Goal: Transaction & Acquisition: Purchase product/service

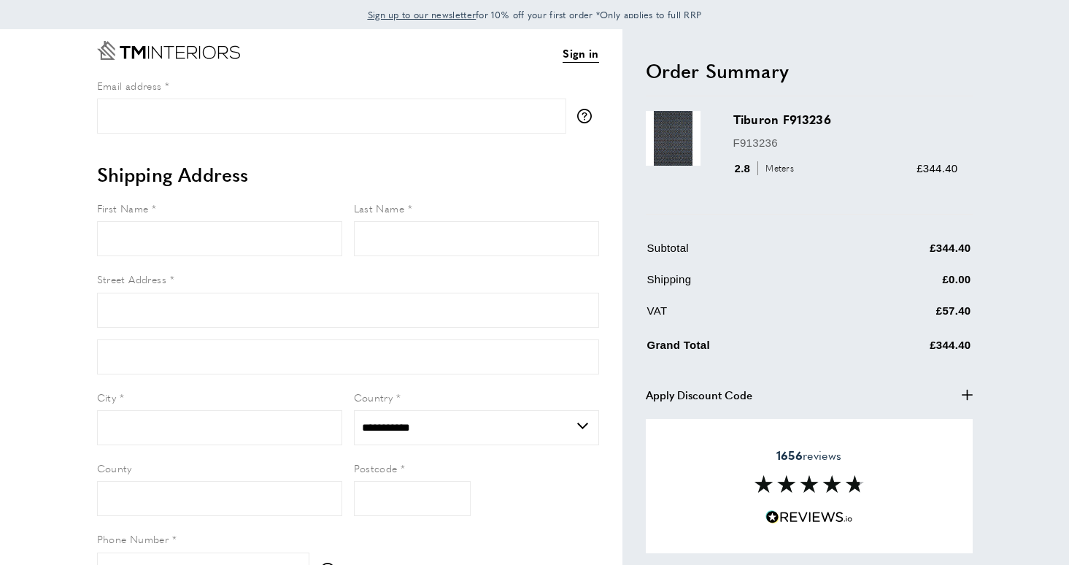
select select "**"
click at [587, 52] on link "Sign in" at bounding box center [580, 53] width 36 height 18
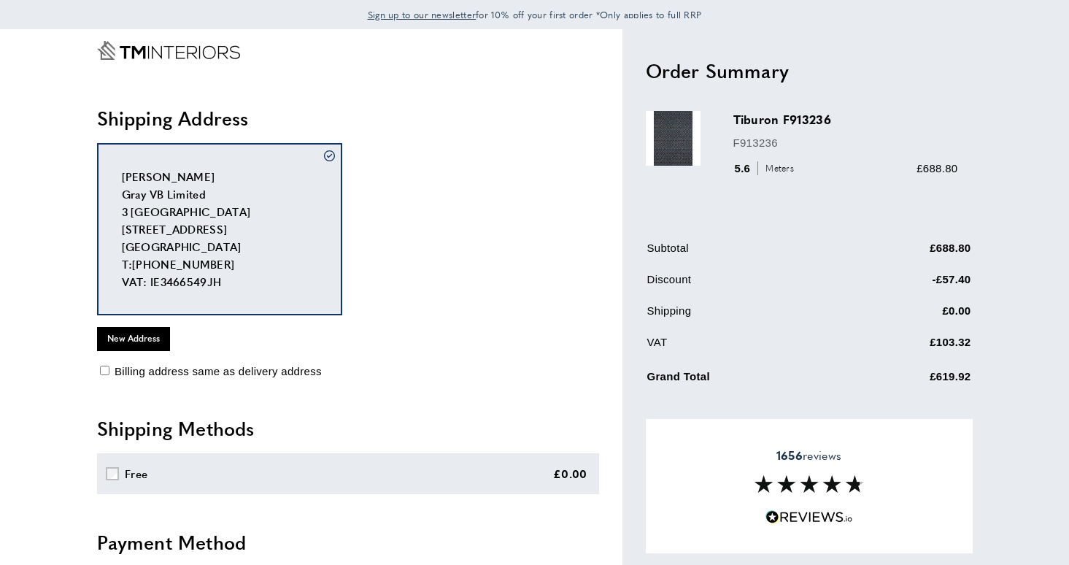
click at [532, 295] on div "tick Emma Gray Gray VB Limited 3 Deramore Park South Belfast, Antrim, BT9 5JY U…" at bounding box center [348, 229] width 502 height 172
click at [758, 123] on h3 "Tiburon F913236" at bounding box center [845, 119] width 225 height 17
click at [748, 175] on div "5.6 Meters" at bounding box center [766, 169] width 66 height 18
click at [860, 175] on div "5.6 Meters £688.80" at bounding box center [845, 169] width 225 height 18
click at [139, 339] on button "New Address" at bounding box center [133, 338] width 73 height 23
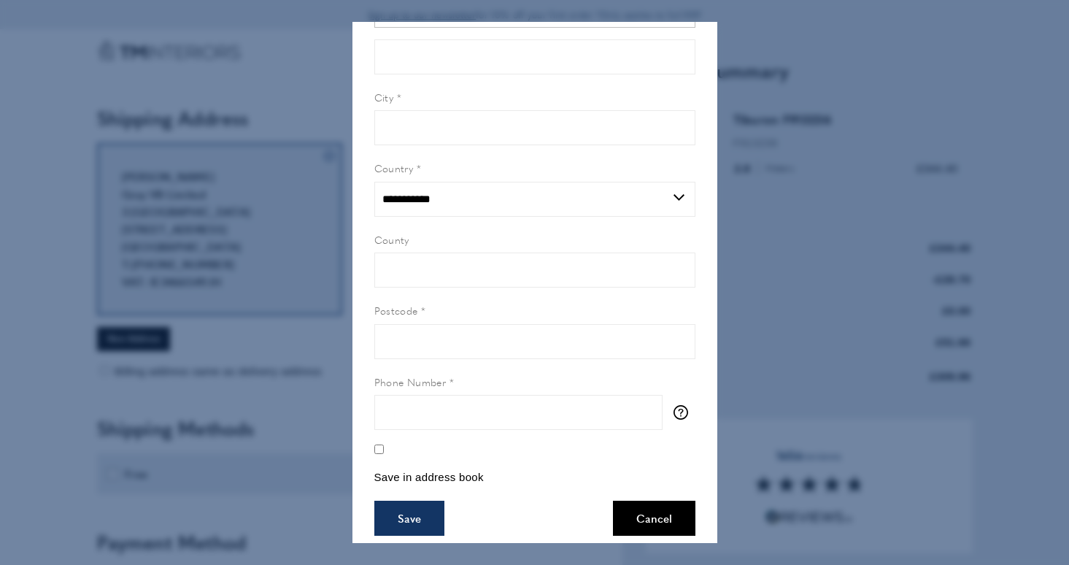
scroll to position [263, 0]
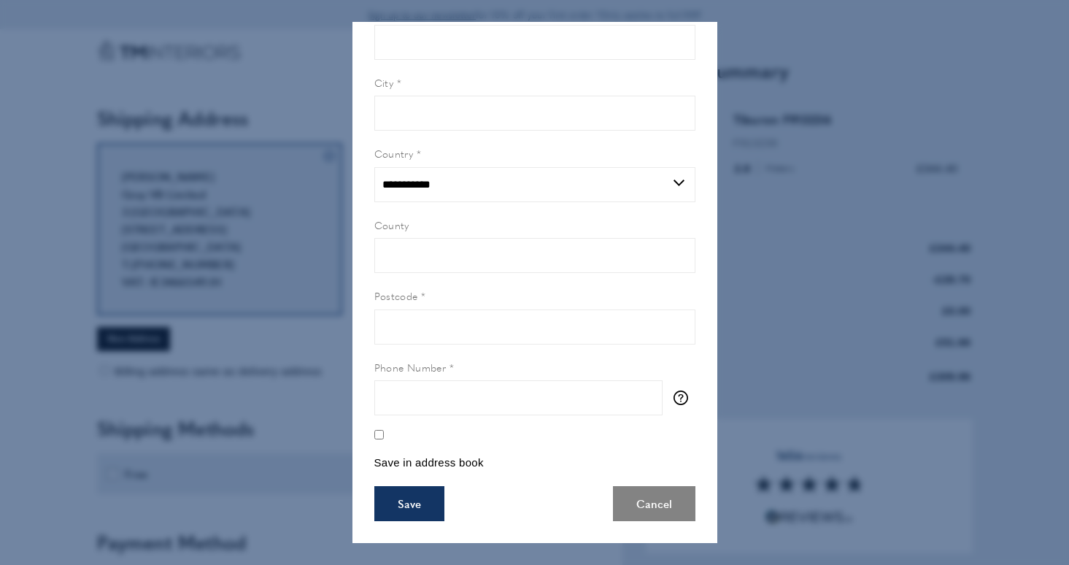
click at [648, 500] on button "Cancel" at bounding box center [654, 503] width 82 height 35
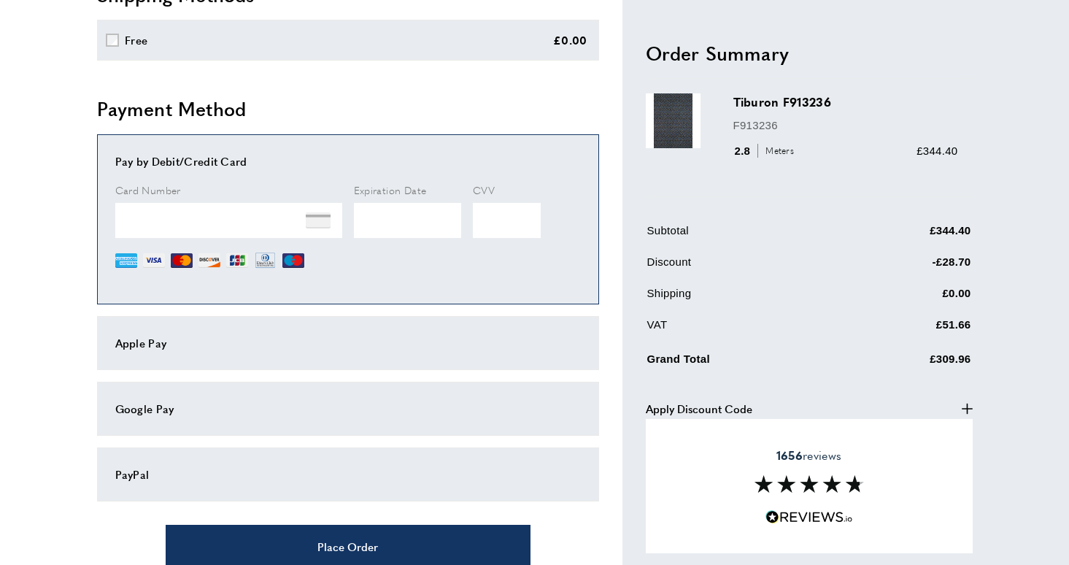
scroll to position [430, 0]
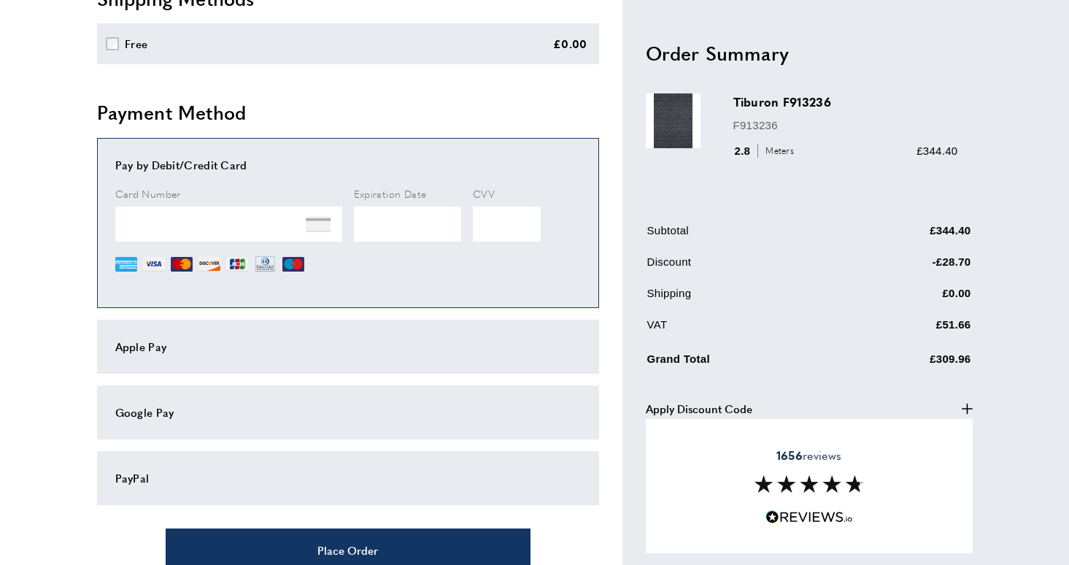
click at [231, 187] on div "Card Number" at bounding box center [228, 230] width 227 height 90
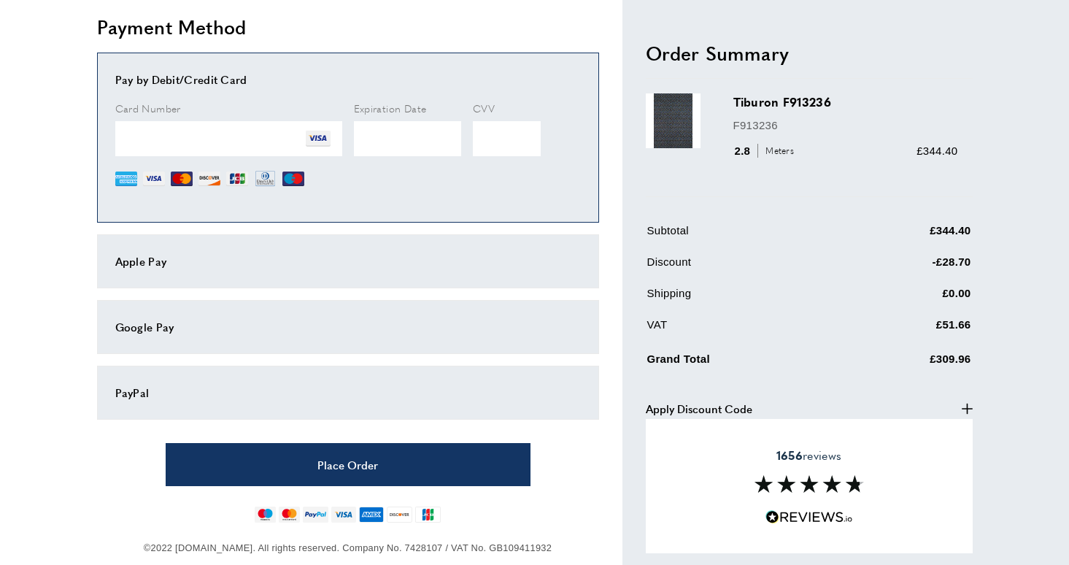
scroll to position [523, 0]
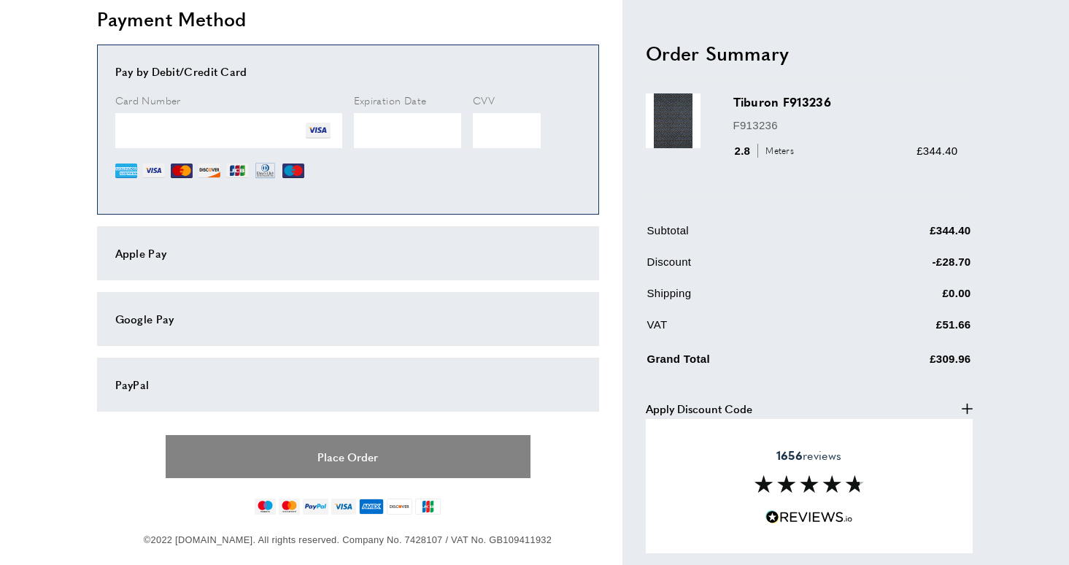
click at [449, 435] on button "Place Order" at bounding box center [348, 456] width 365 height 43
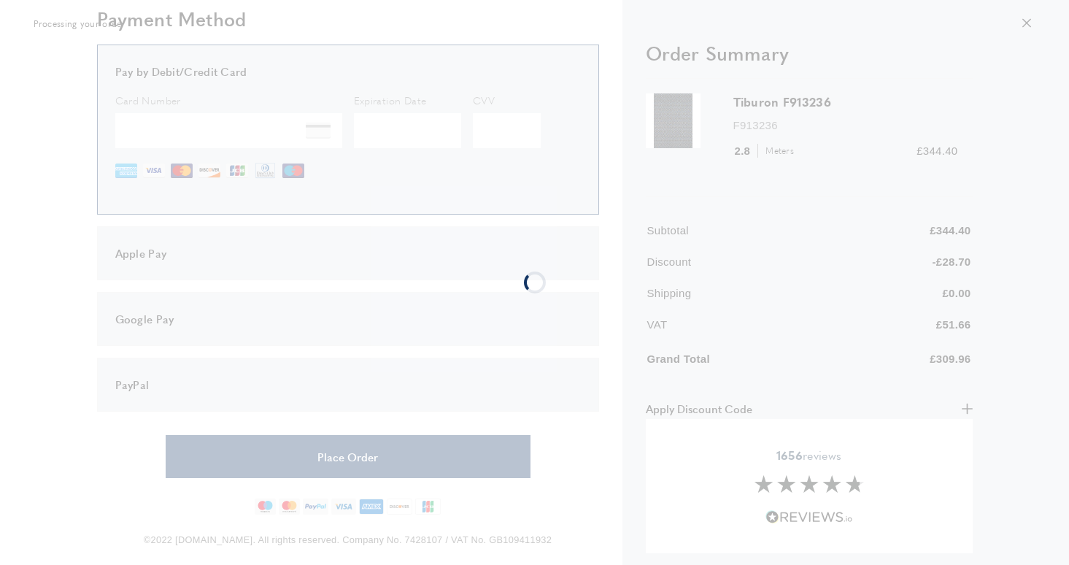
scroll to position [0, 0]
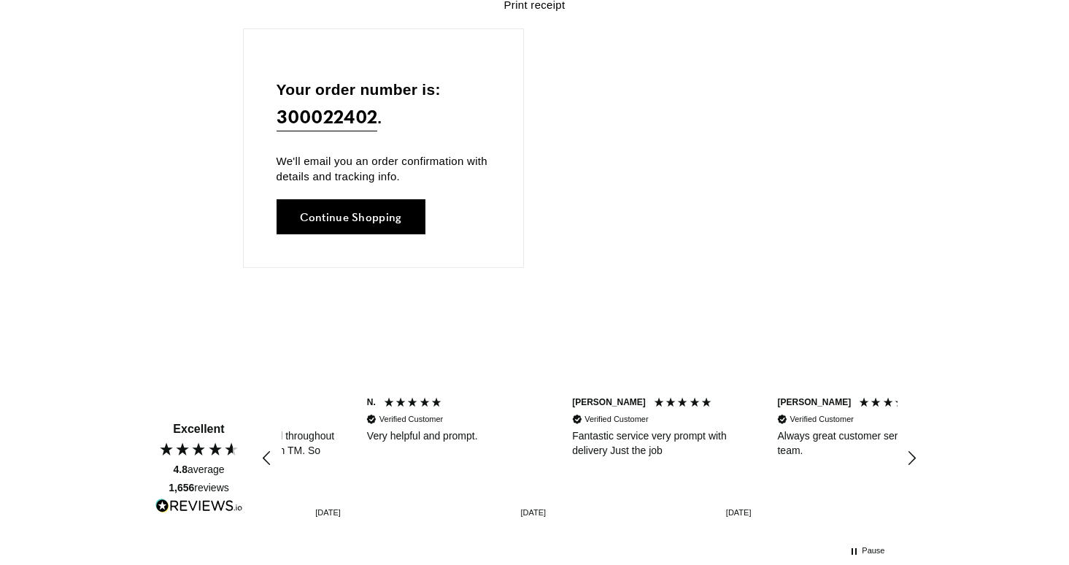
scroll to position [0, 205]
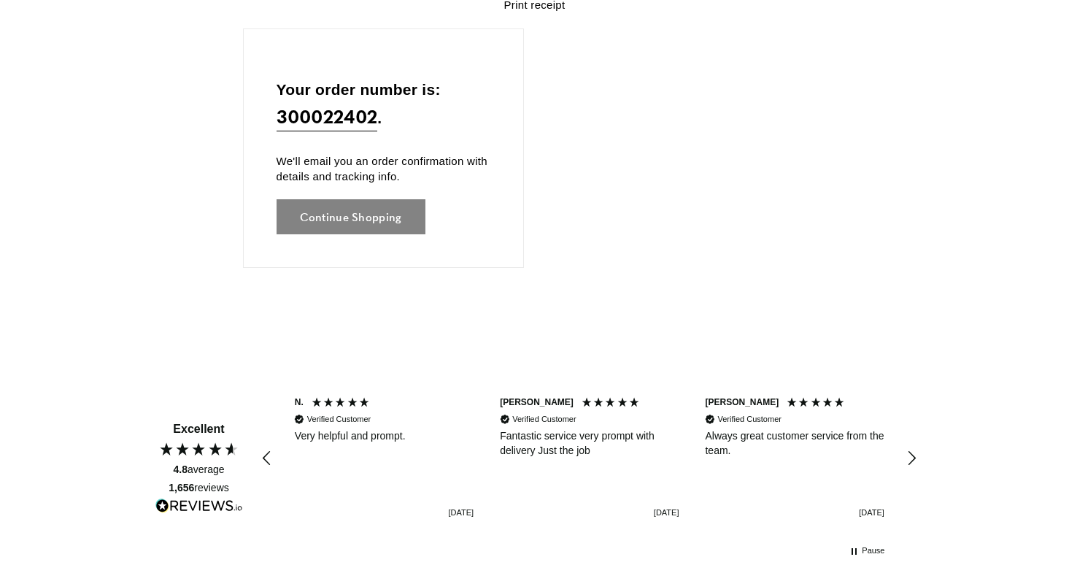
click at [338, 229] on link "Continue Shopping" at bounding box center [350, 216] width 149 height 35
